Goal: Information Seeking & Learning: Learn about a topic

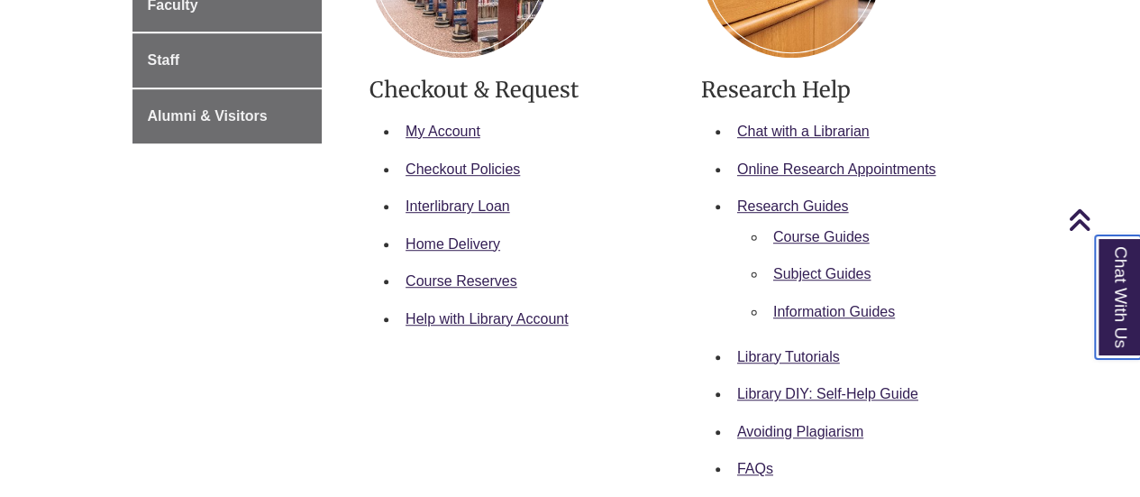
scroll to position [509, 0]
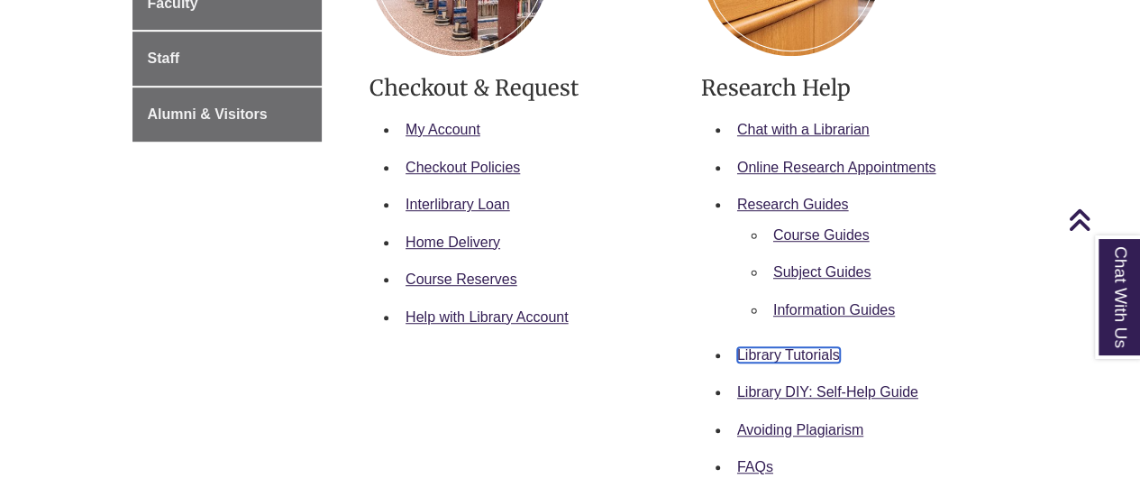
click at [801, 354] on link "Library Tutorials" at bounding box center [788, 354] width 103 height 15
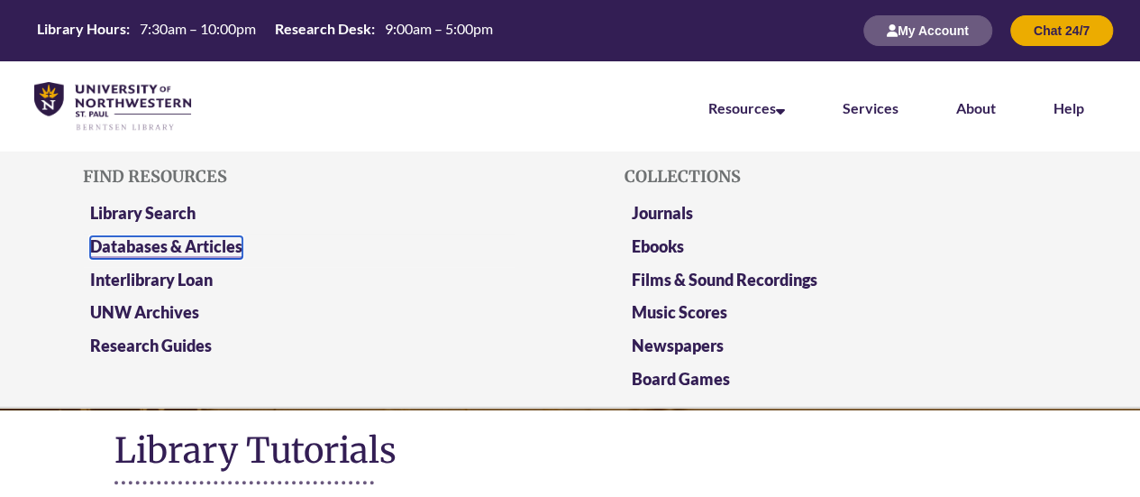
click at [151, 243] on link "Databases & Articles" at bounding box center [166, 247] width 152 height 23
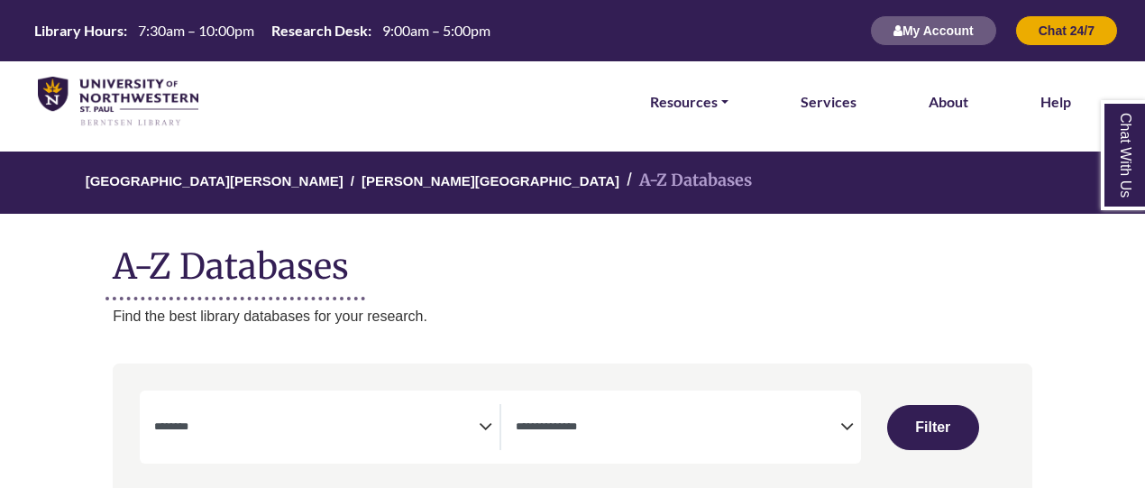
select select "Database Subject Filter"
select select "Database Types Filter"
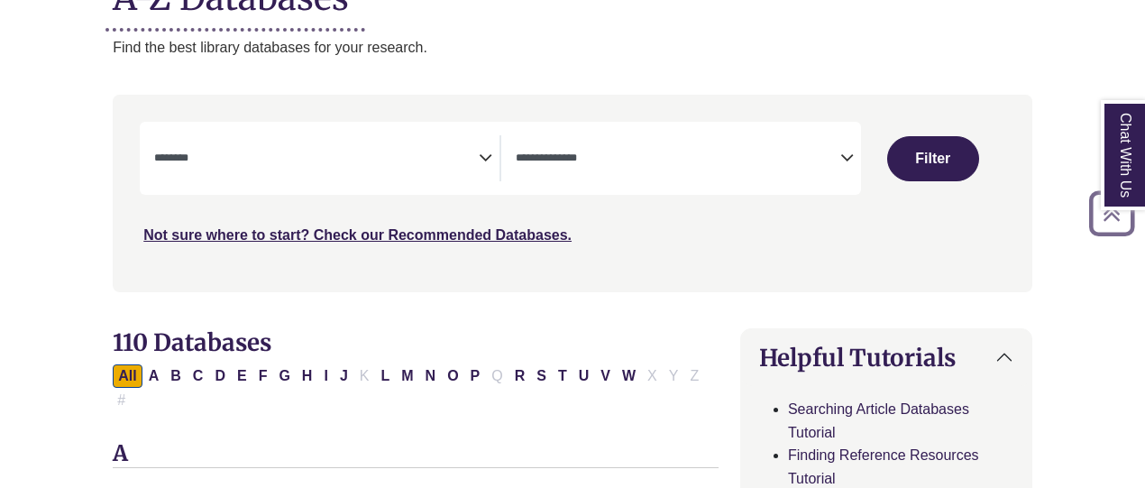
scroll to position [270, 0]
click at [359, 169] on span "Search filters" at bounding box center [316, 157] width 325 height 46
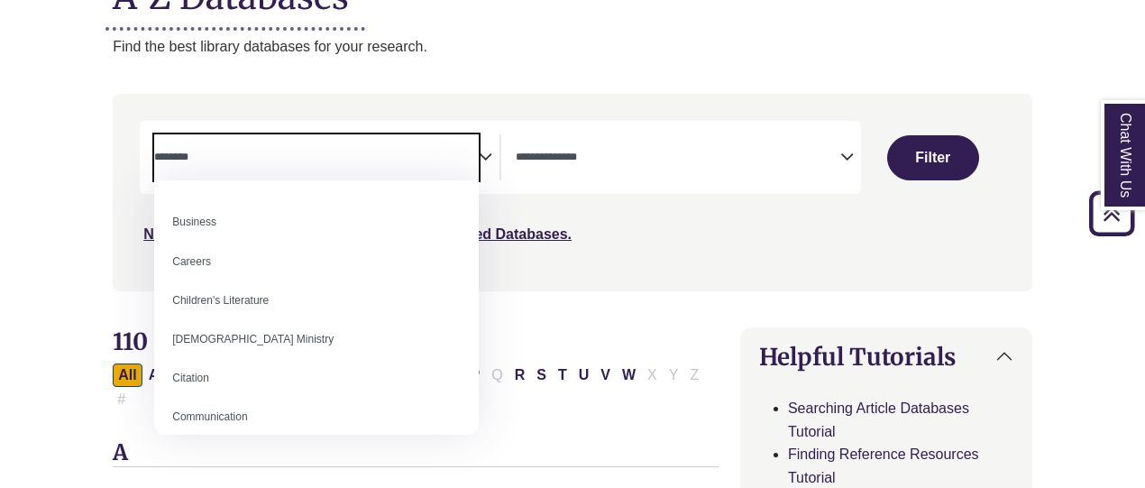
scroll to position [149, 0]
click at [593, 284] on nav "**********" at bounding box center [572, 192] width 919 height 197
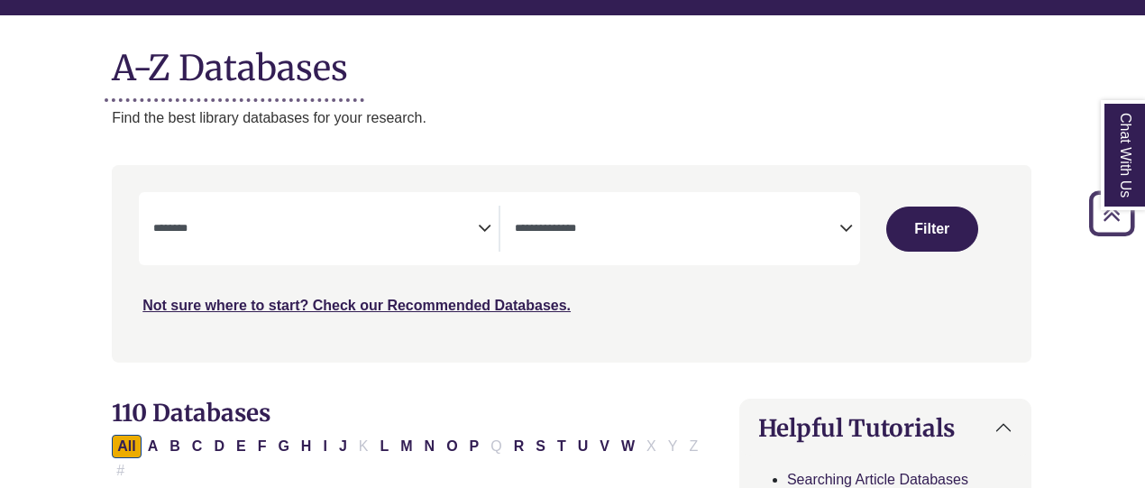
scroll to position [197, 1]
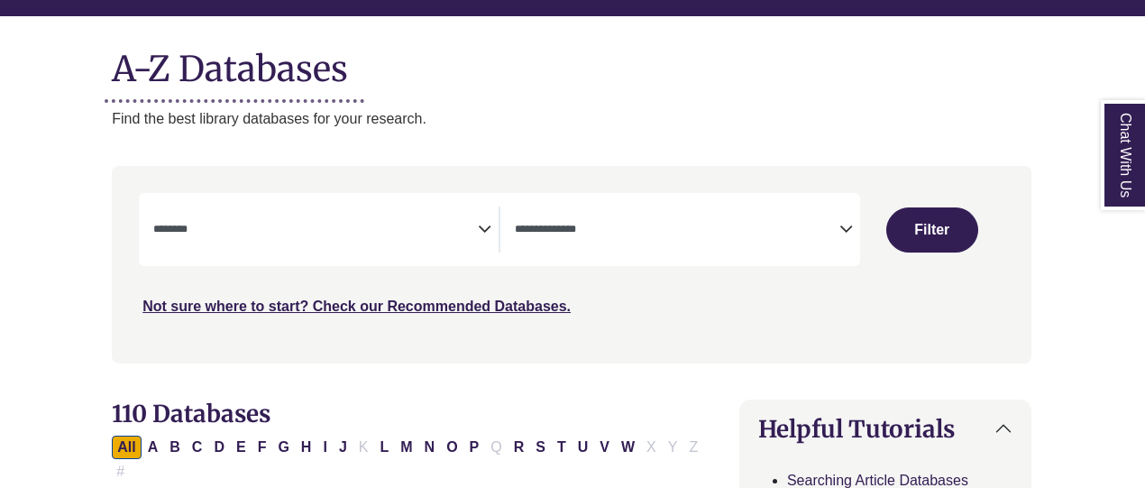
click at [368, 230] on textarea "Search" at bounding box center [315, 231] width 325 height 14
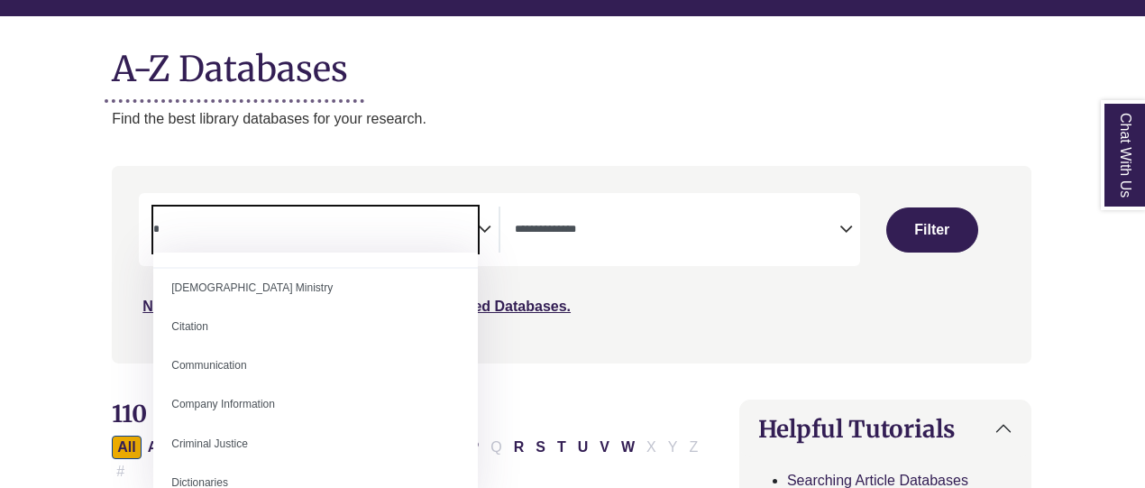
scroll to position [0, 0]
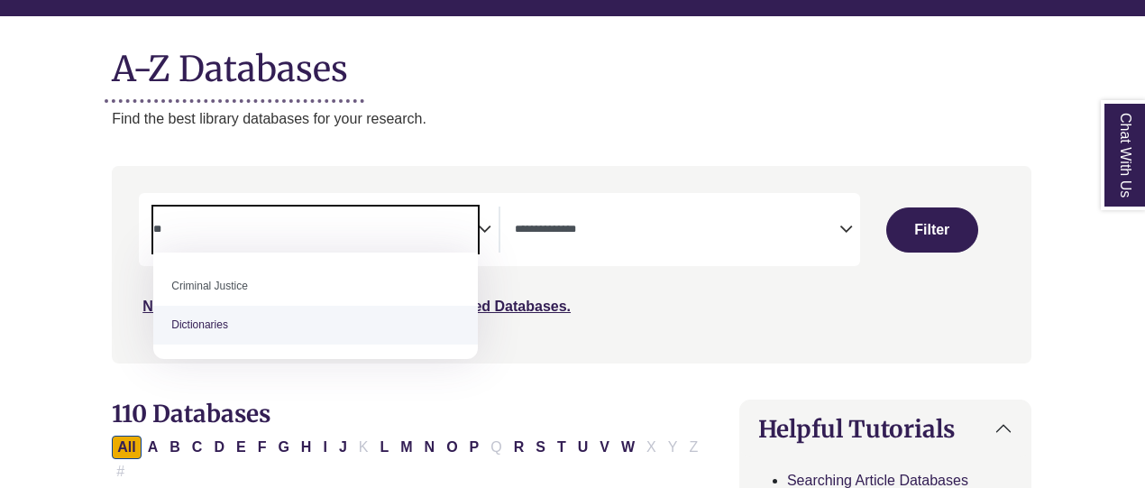
type textarea "*"
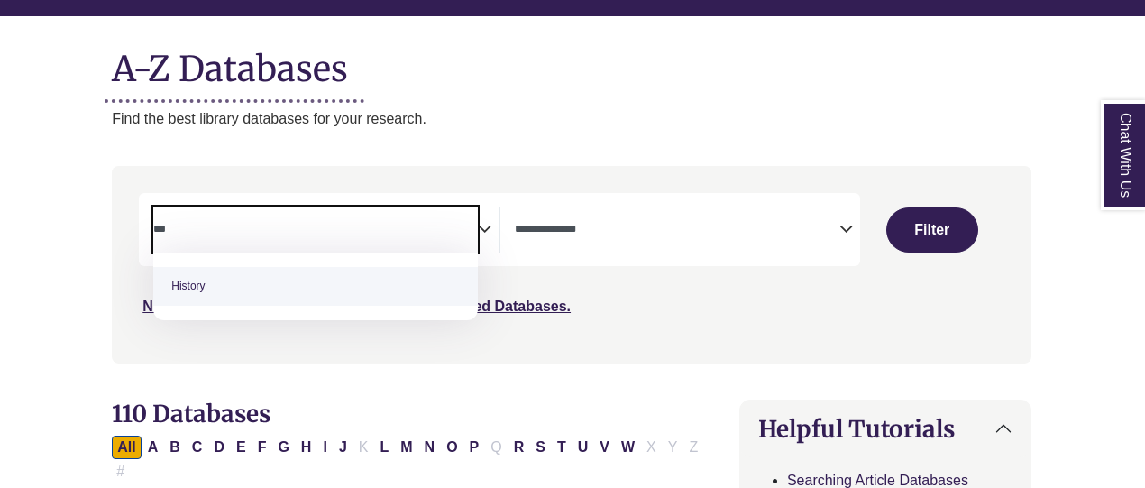
type textarea "***"
select select "*****"
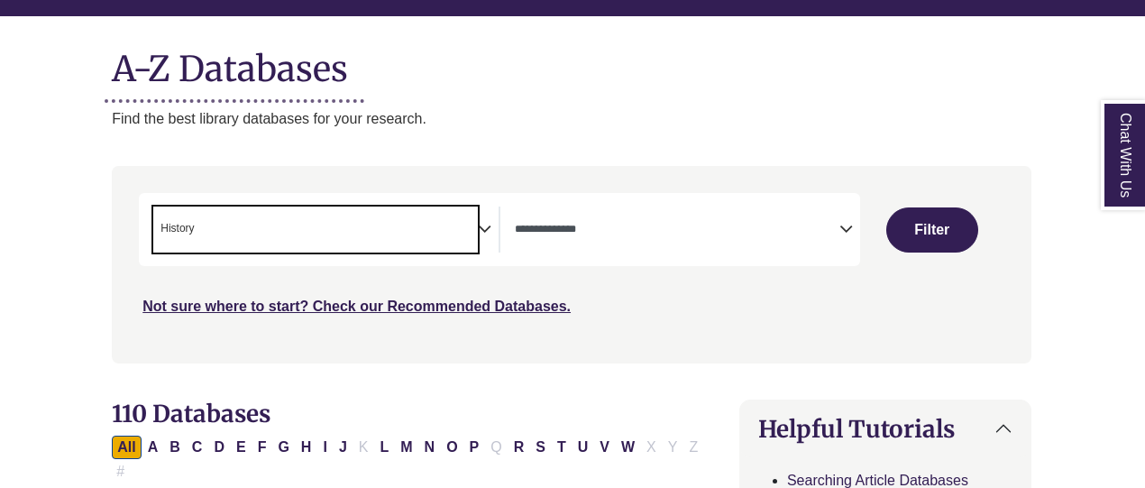
scroll to position [389, 0]
click at [589, 225] on textarea "Search" at bounding box center [677, 231] width 325 height 14
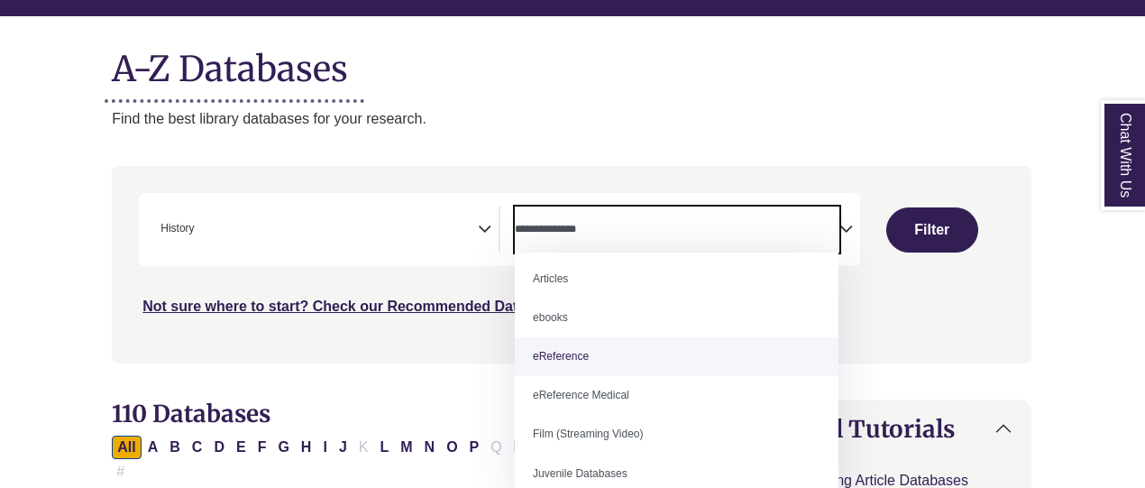
scroll to position [0, 0]
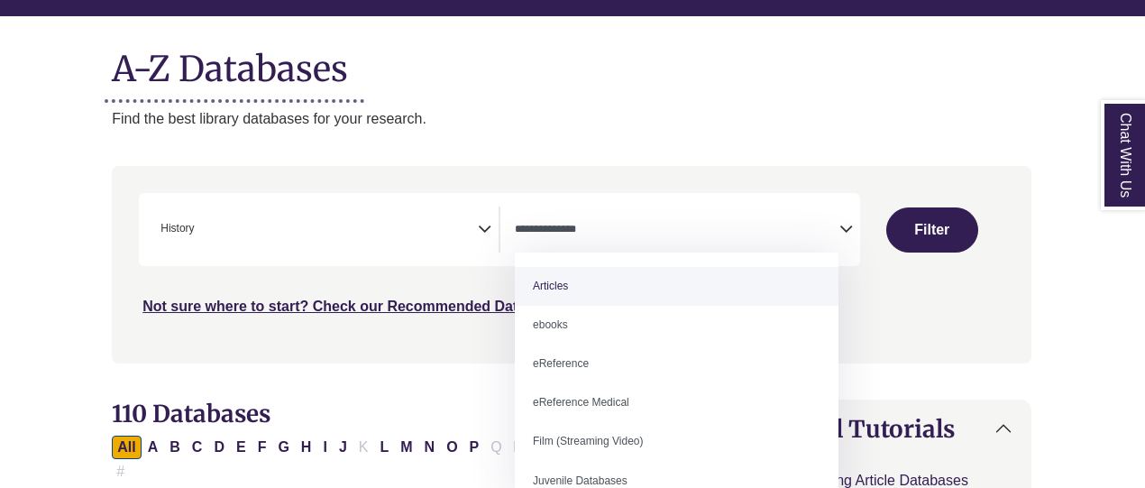
select select "*****"
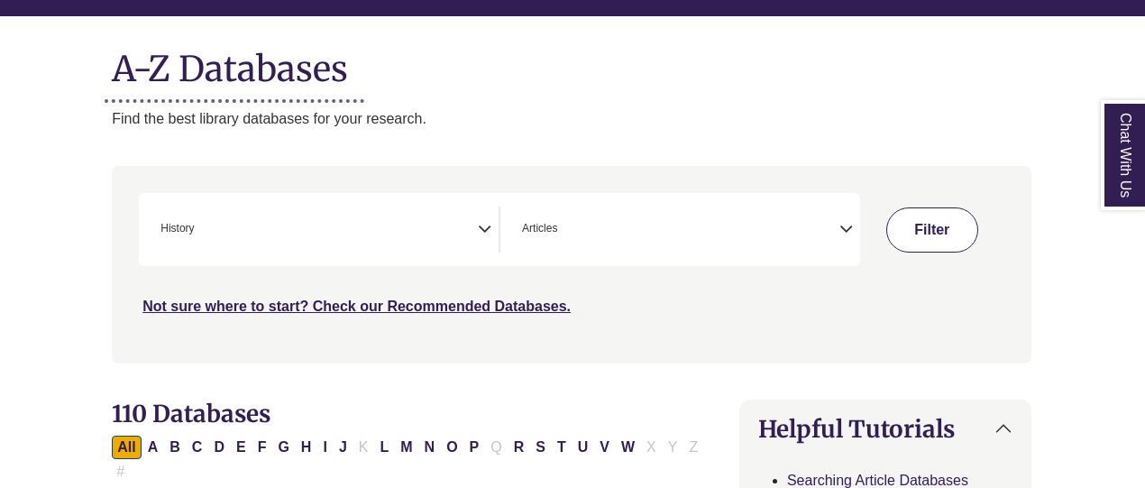
click at [936, 230] on button "Filter" at bounding box center [932, 229] width 92 height 45
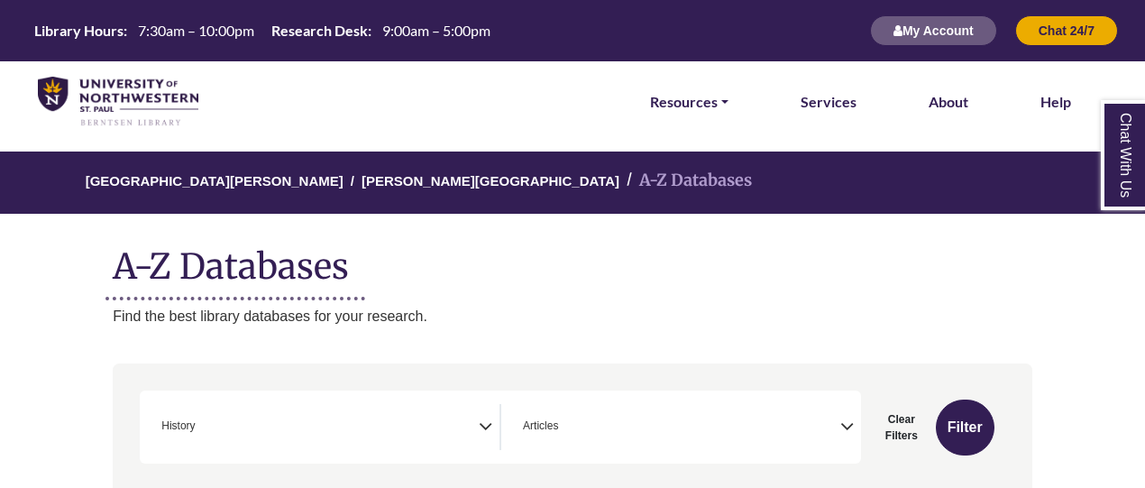
scroll to position [342, 0]
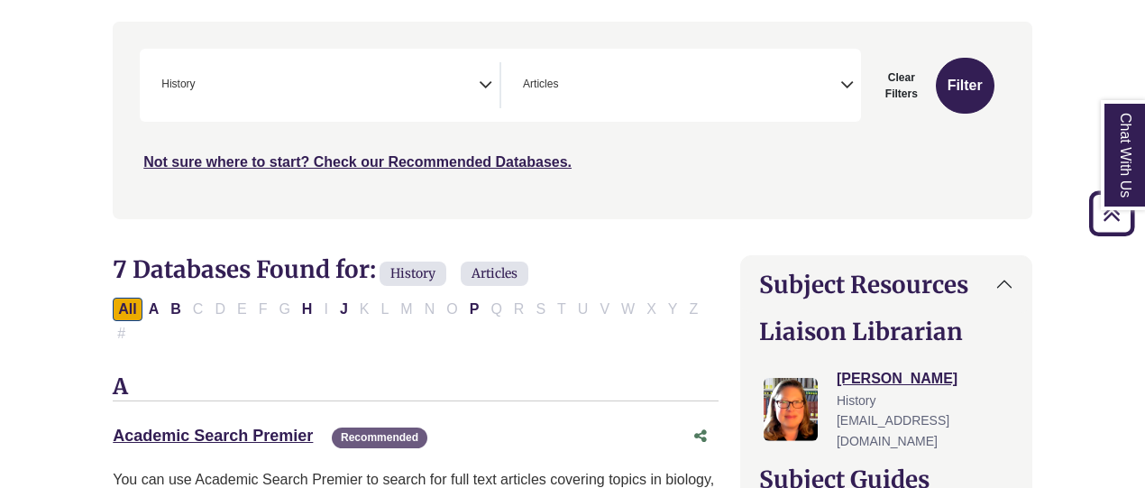
click at [590, 96] on span "× Articles" at bounding box center [678, 85] width 325 height 46
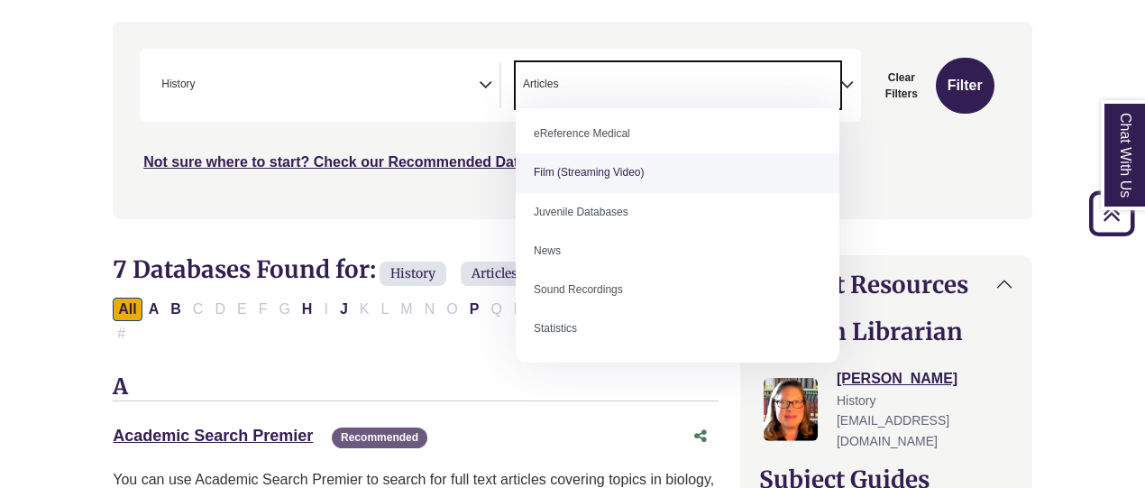
scroll to position [0, 0]
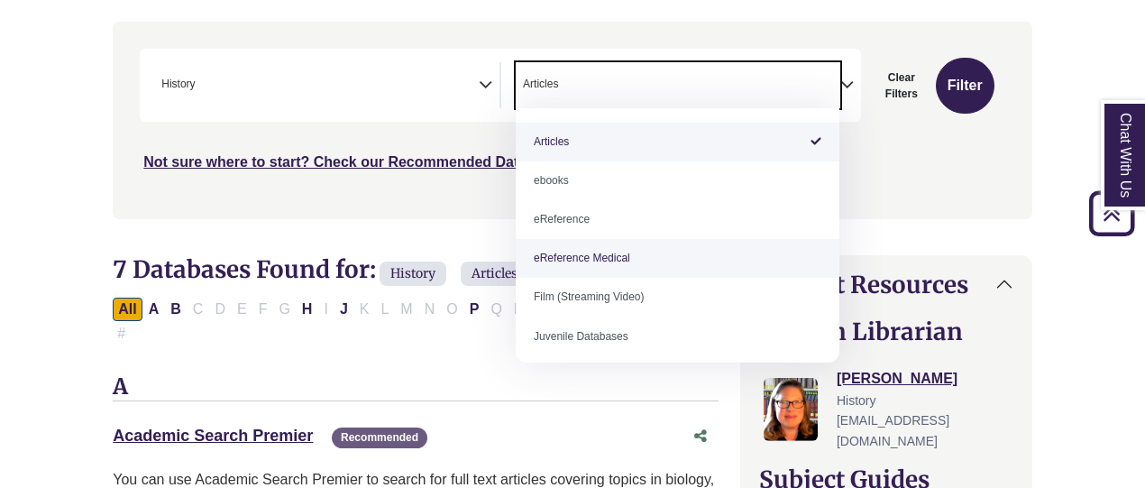
click at [319, 374] on h3 "A" at bounding box center [416, 387] width 606 height 27
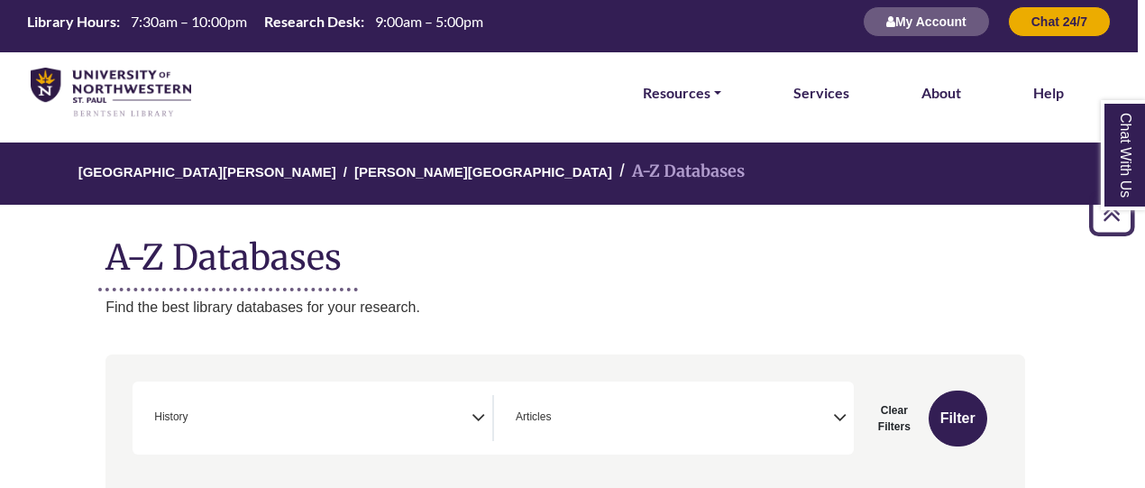
scroll to position [0, 7]
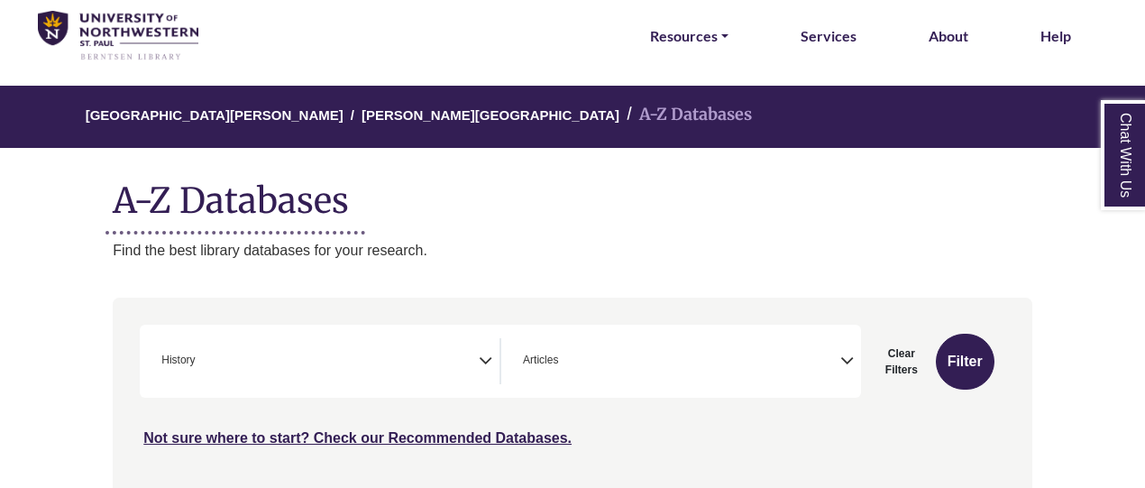
scroll to position [69, 0]
